Goal: Information Seeking & Learning: Learn about a topic

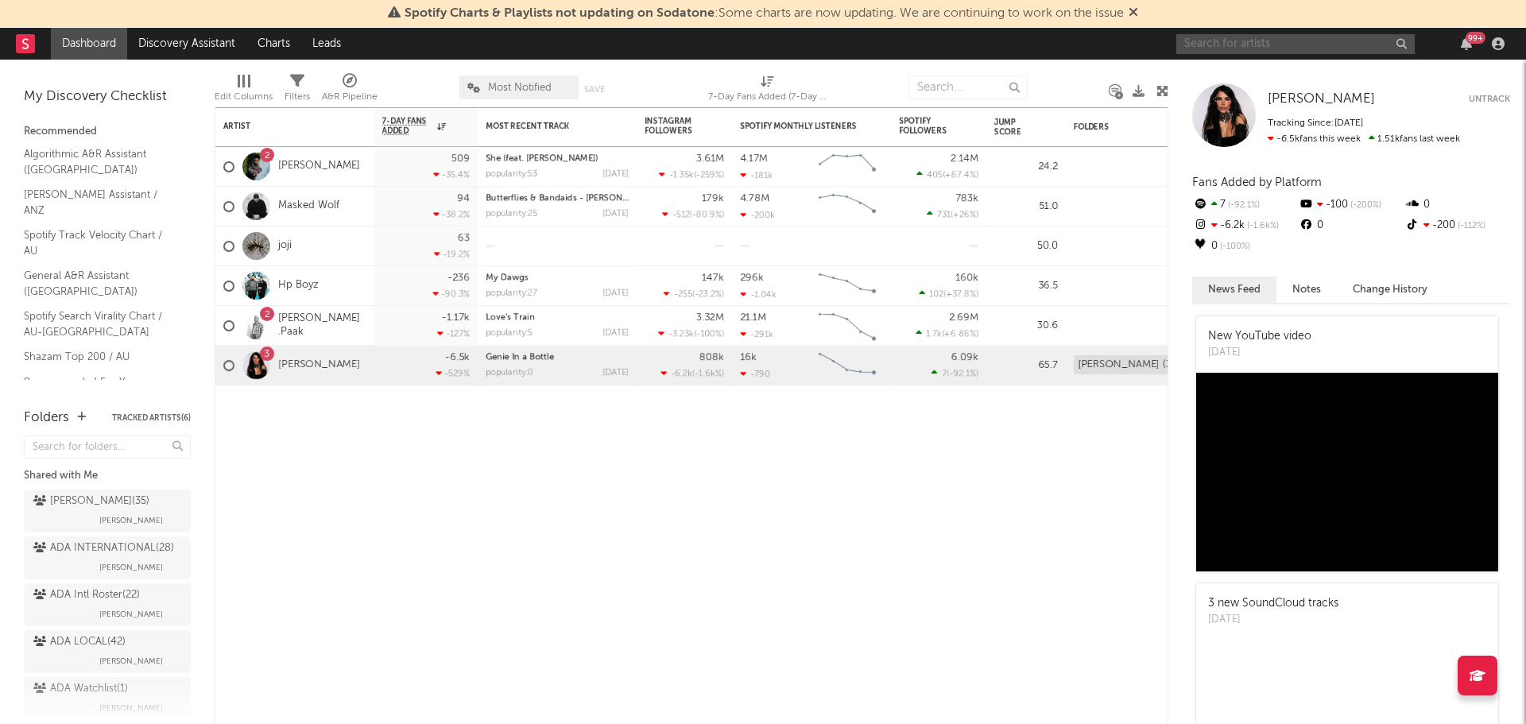
click at [1230, 39] on input "text" at bounding box center [1295, 44] width 238 height 20
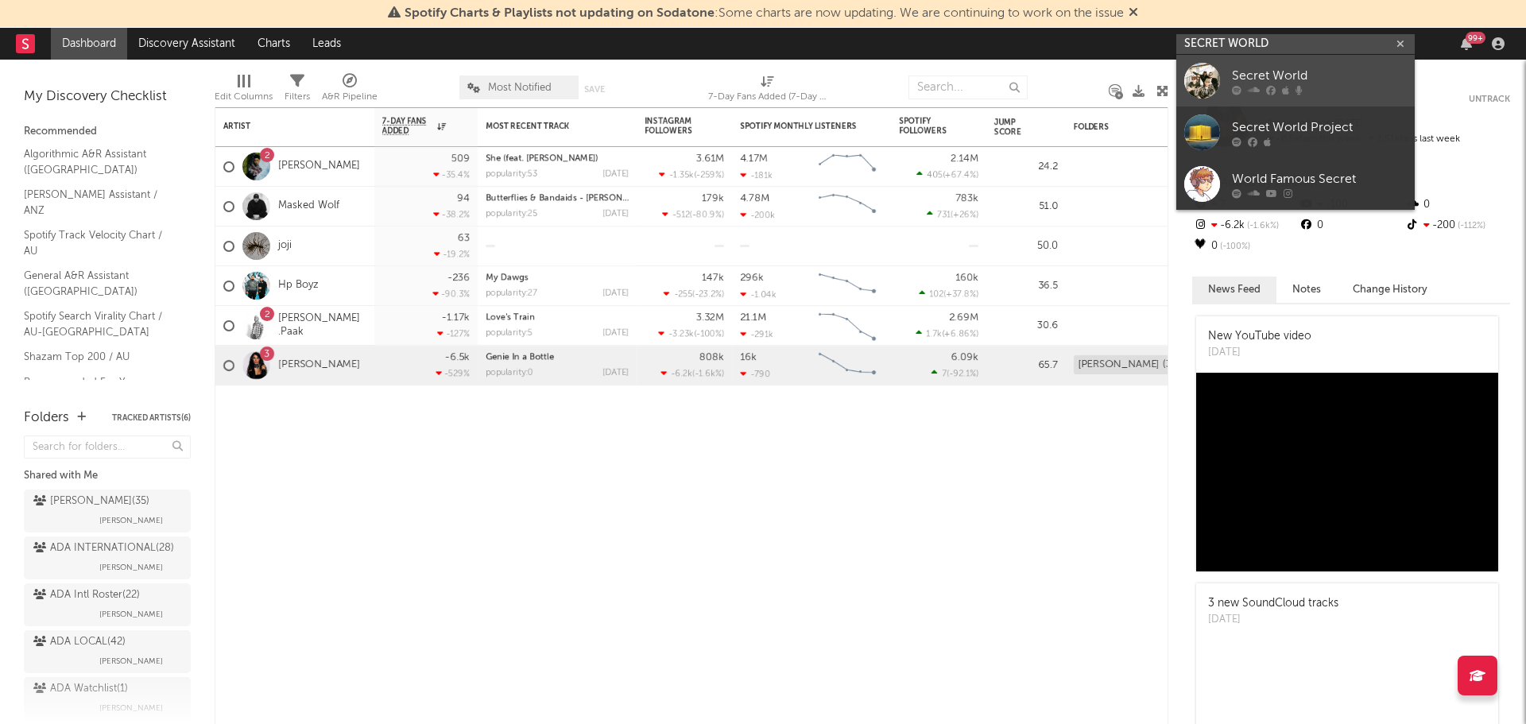
type input "SECRET WORLD"
click at [1359, 64] on link "Secret World" at bounding box center [1295, 81] width 238 height 52
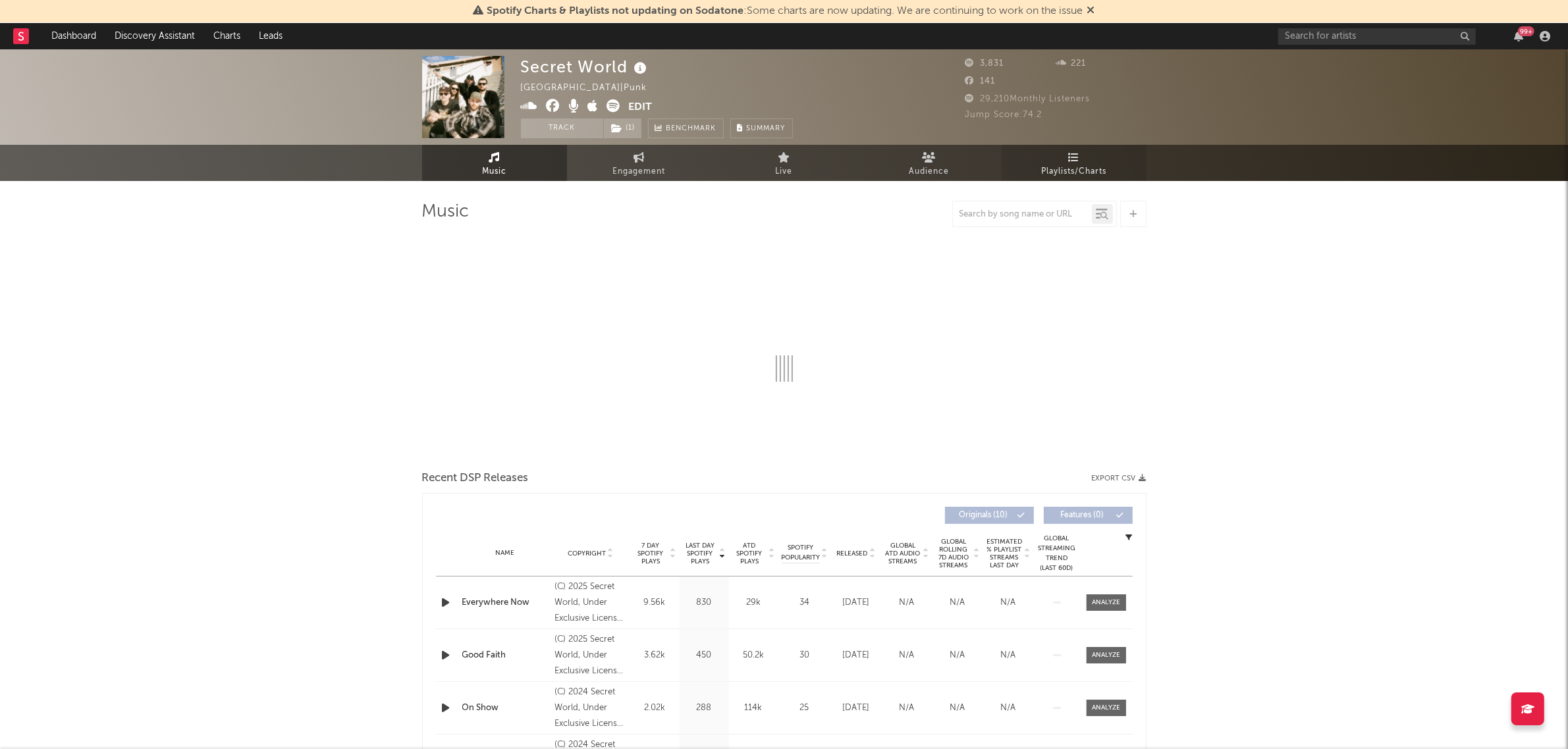
select select "6m"
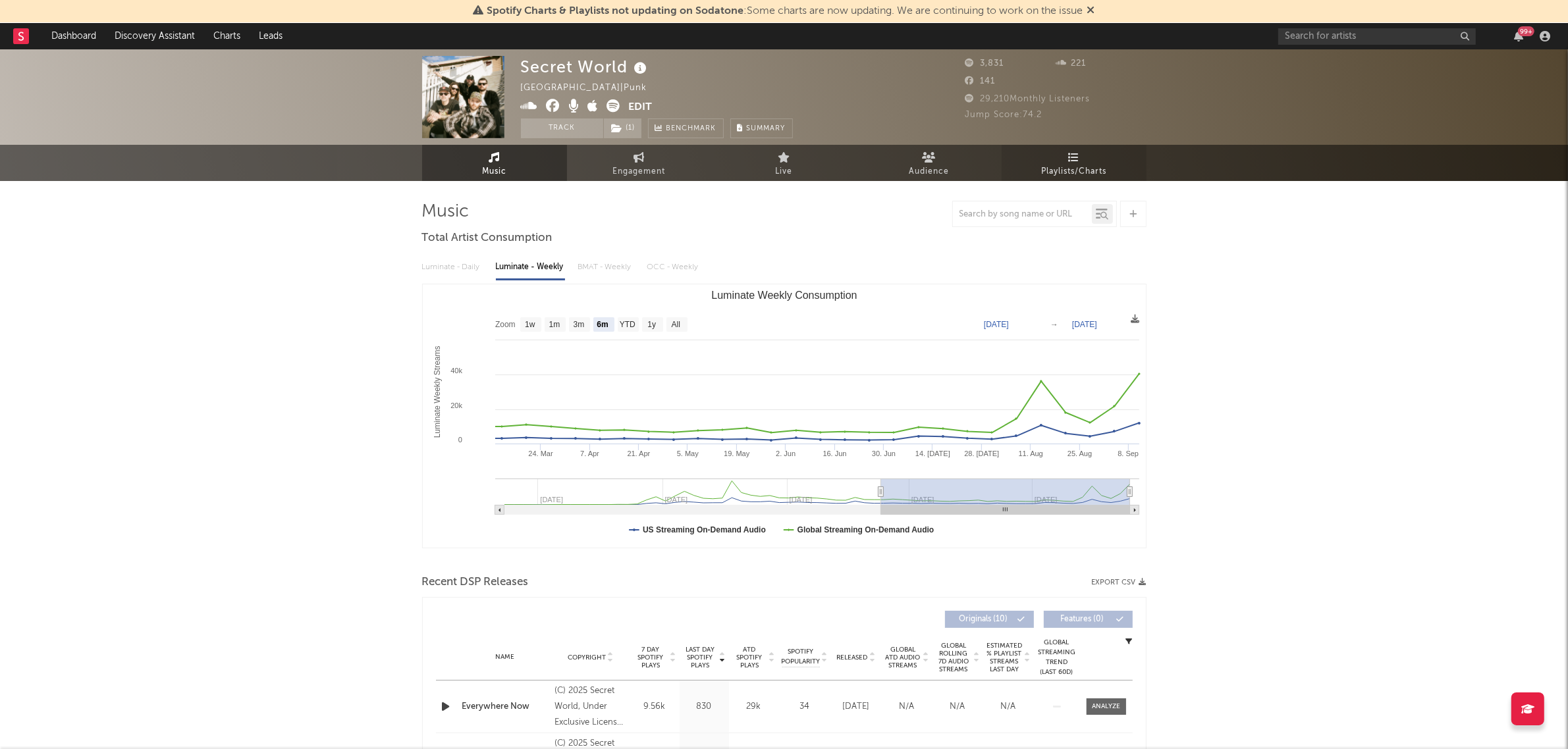
click at [1085, 172] on span "Playlists/Charts" at bounding box center [1073, 172] width 65 height 16
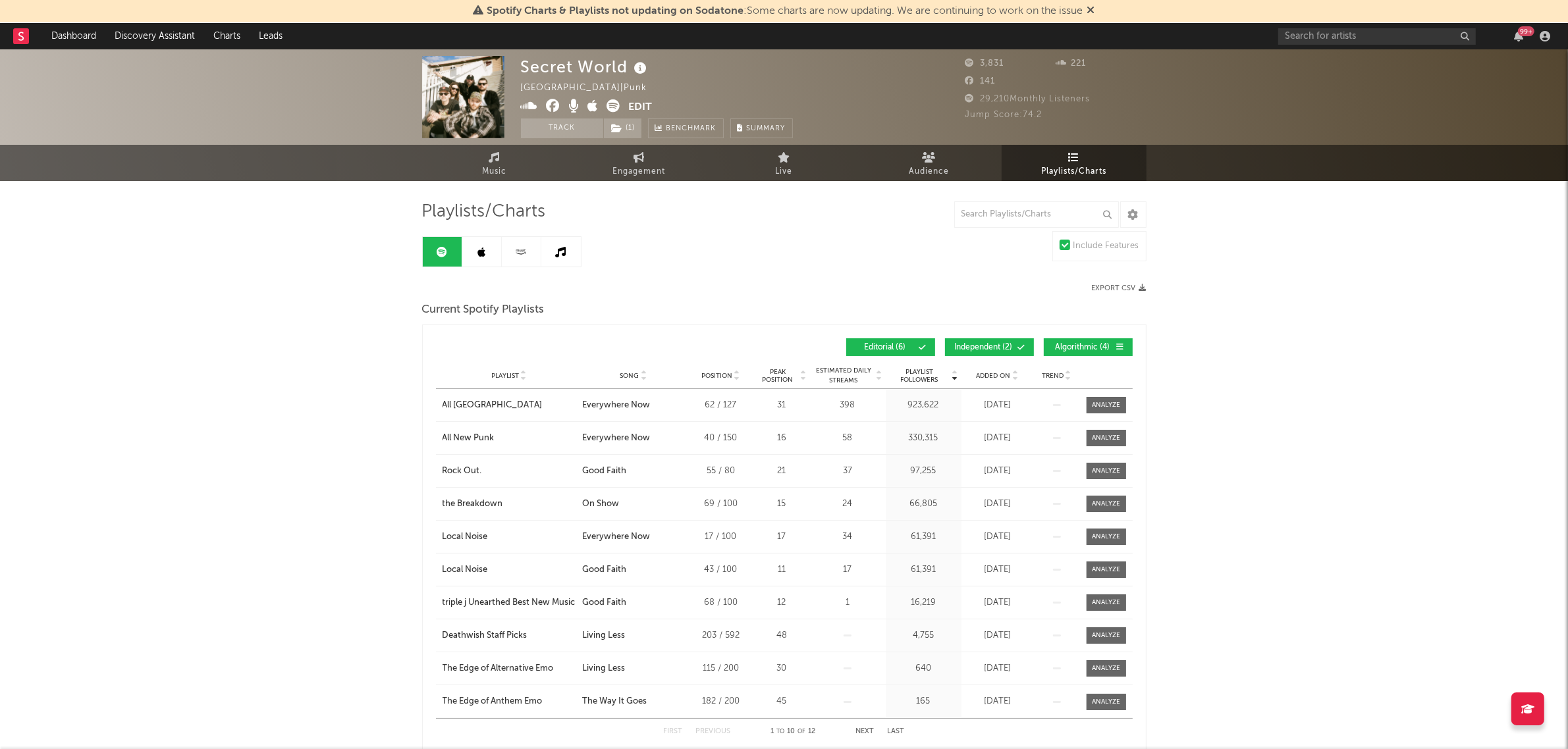
drag, startPoint x: 1102, startPoint y: 342, endPoint x: 1066, endPoint y: 343, distance: 36.0
click at [1101, 344] on span "Algorithmic ( 4 )" at bounding box center [1082, 348] width 60 height 8
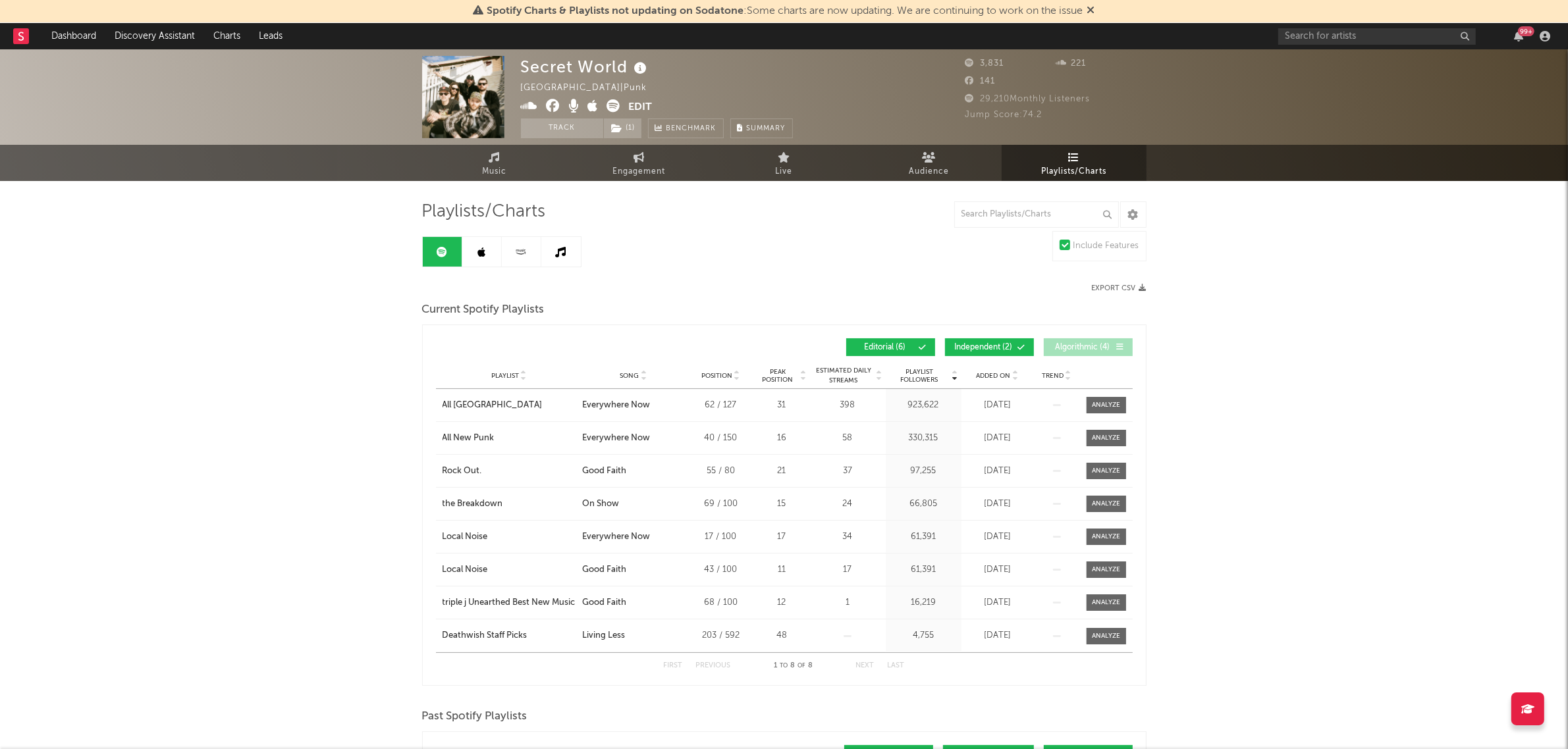
click at [986, 344] on span "Independent ( 2 )" at bounding box center [984, 348] width 60 height 8
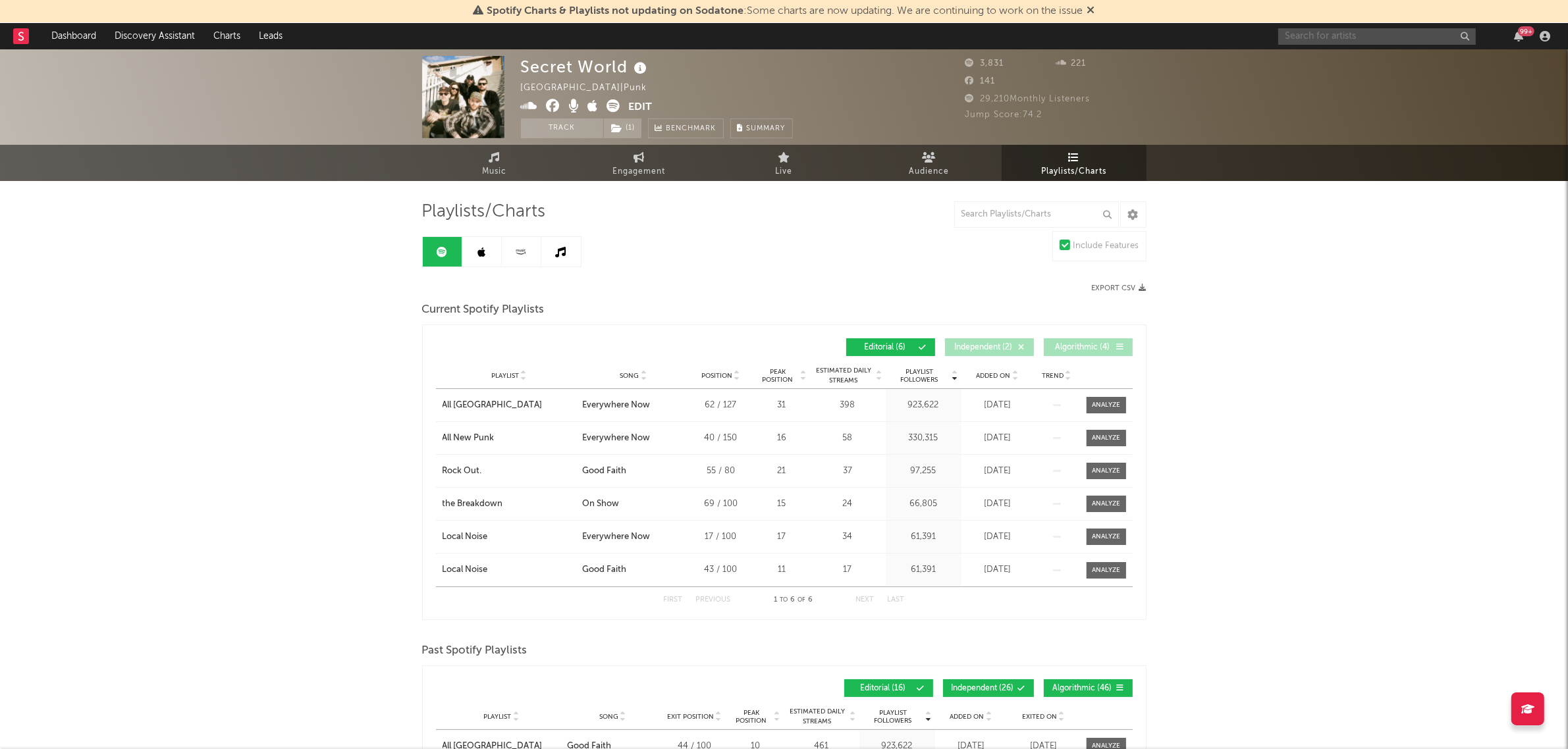
click at [1264, 34] on input "text" at bounding box center [1377, 36] width 197 height 17
type input "these new south whales"
click at [1264, 56] on div "These New South Whales" at bounding box center [1396, 62] width 145 height 16
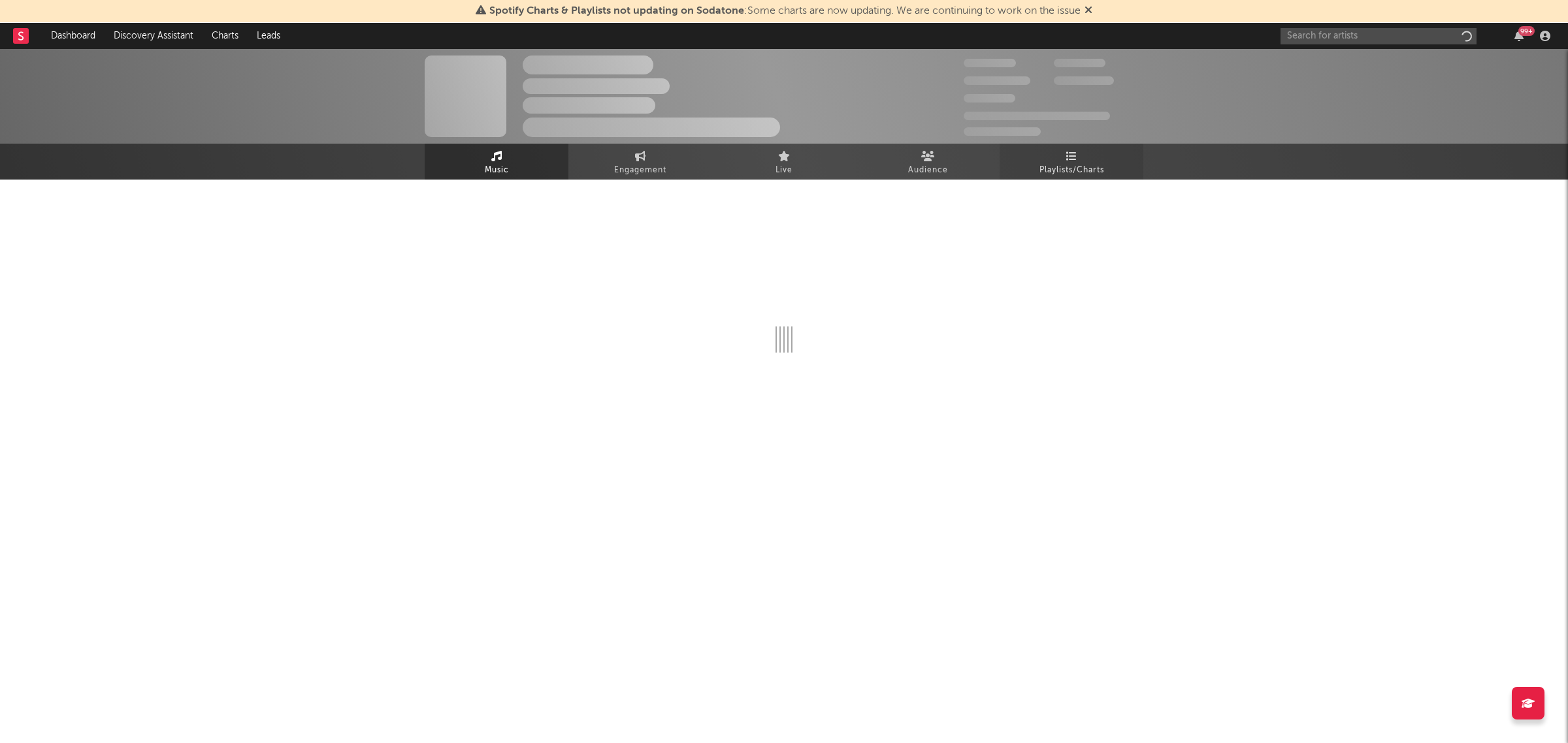
click at [1044, 165] on span "Playlists/Charts" at bounding box center [1071, 170] width 65 height 16
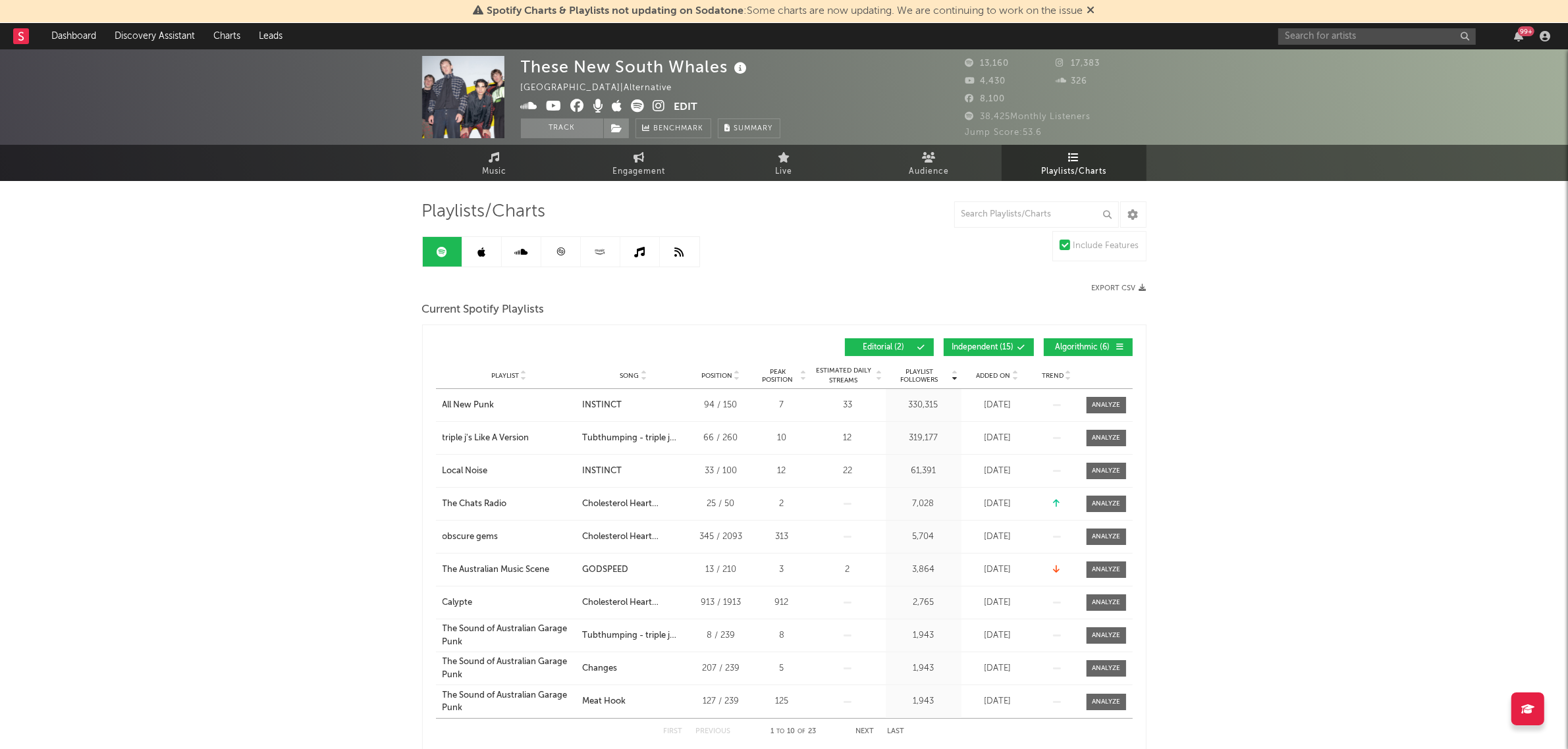
click at [1075, 344] on span "Algorithmic ( 6 )" at bounding box center [1082, 348] width 60 height 8
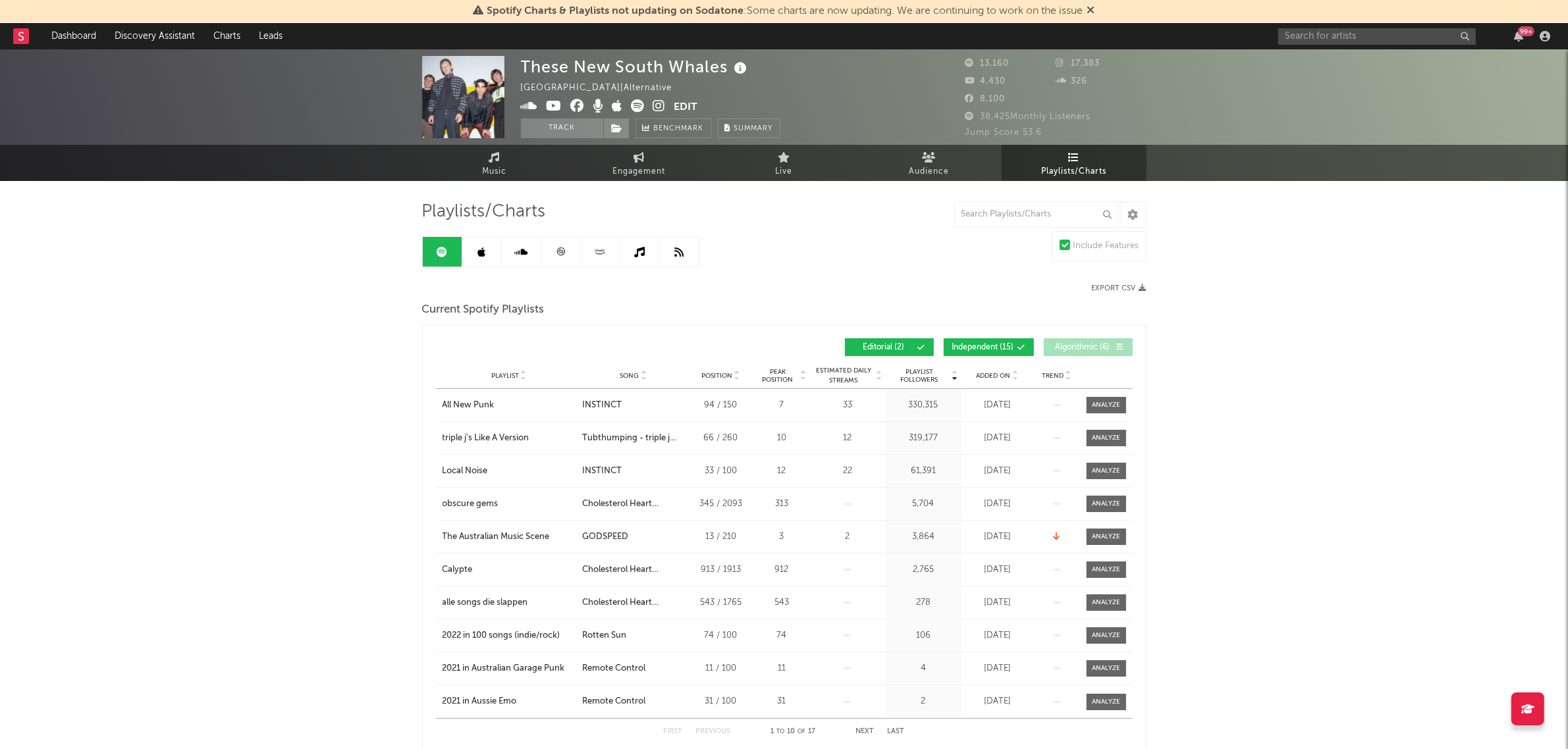
click at [976, 346] on span "Independent ( 15 )" at bounding box center [983, 348] width 62 height 8
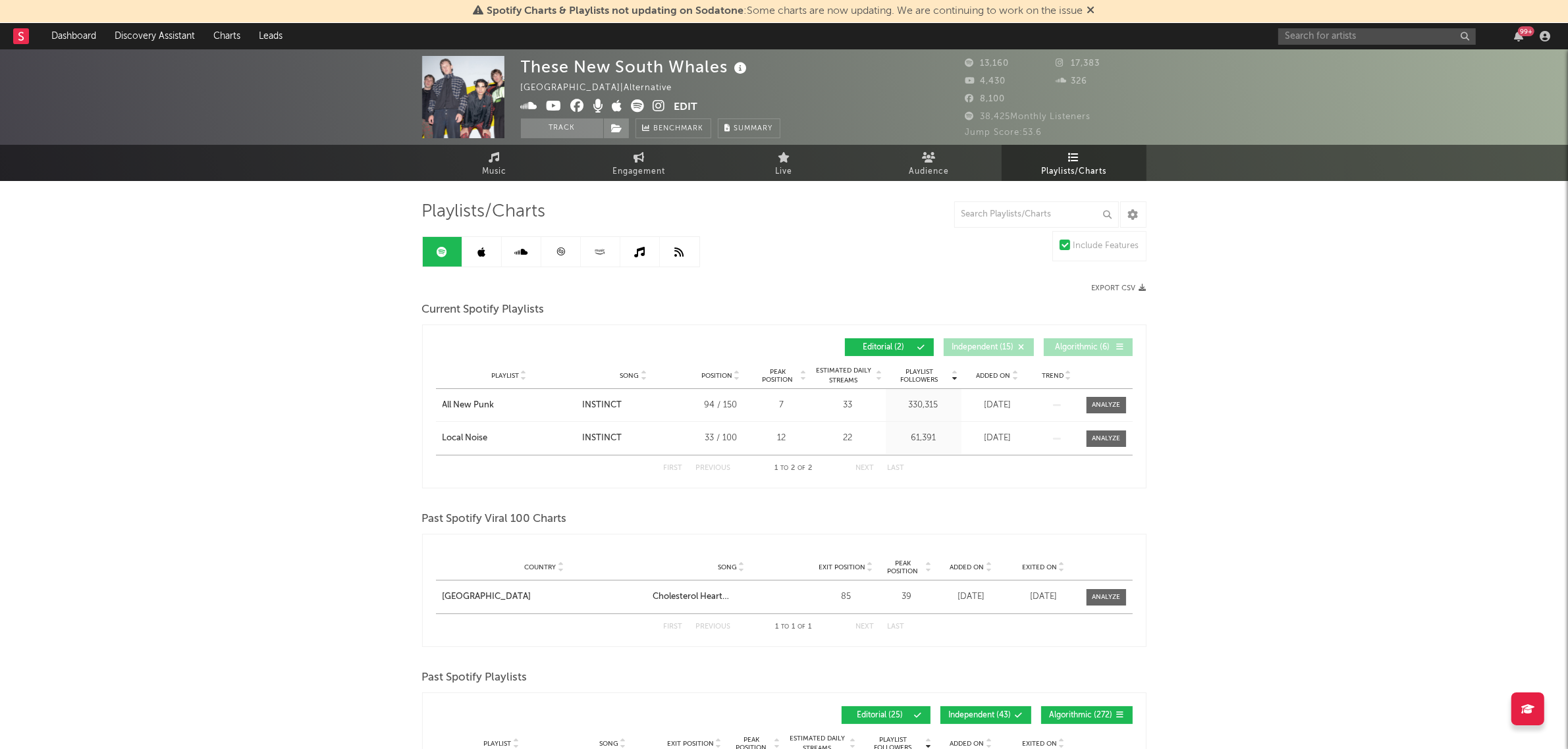
click at [990, 377] on span "Added On" at bounding box center [994, 376] width 34 height 8
click at [1264, 380] on div "These New South Whales [GEOGRAPHIC_DATA] | Alternative Edit Track Benchmark Sum…" at bounding box center [784, 625] width 1568 height 1150
